Goal: Find contact information: Find contact information

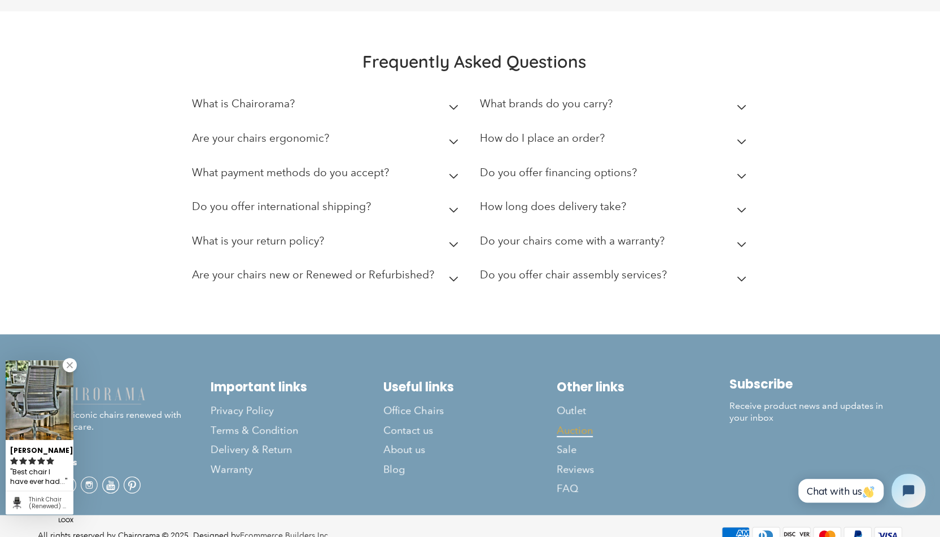
scroll to position [3070, 0]
click at [403, 424] on span "Contact us" at bounding box center [408, 430] width 50 height 13
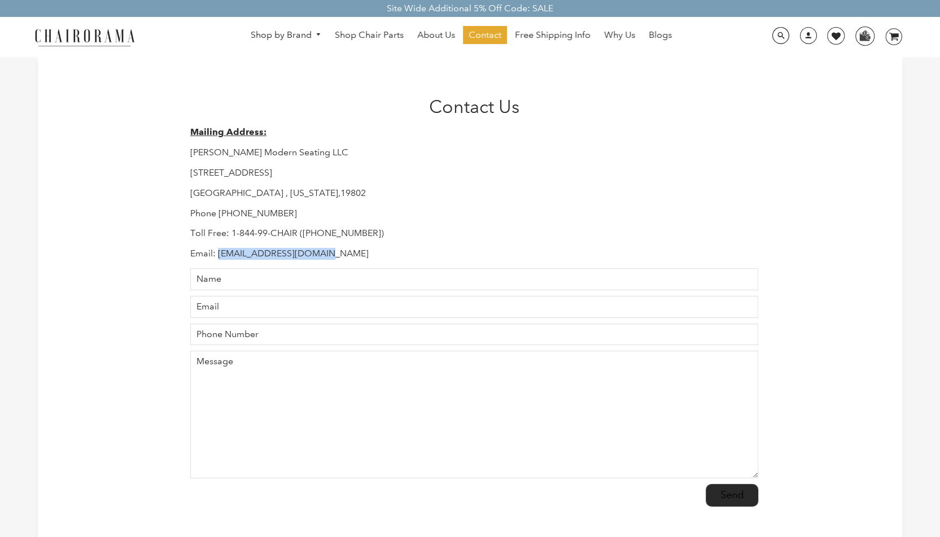
drag, startPoint x: 218, startPoint y: 253, endPoint x: 331, endPoint y: 250, distance: 112.4
click at [331, 250] on p "Email: [EMAIL_ADDRESS][DOMAIN_NAME]" at bounding box center [474, 254] width 568 height 12
